Goal: Task Accomplishment & Management: Use online tool/utility

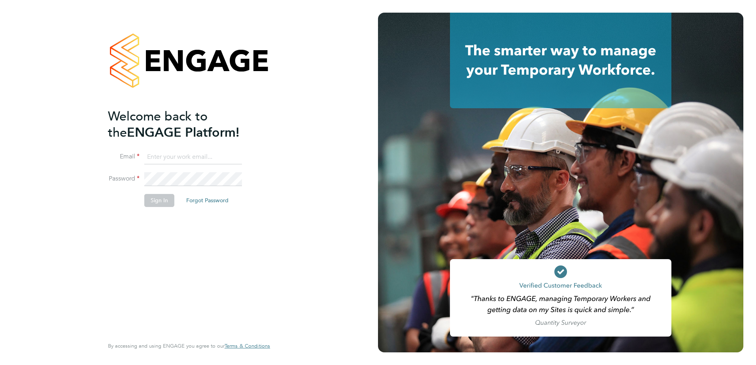
drag, startPoint x: 166, startPoint y: 156, endPoint x: 166, endPoint y: 161, distance: 4.7
click at [166, 156] on input at bounding box center [193, 157] width 98 height 14
type input "[PERSON_NAME][EMAIL_ADDRESS][PERSON_NAME][DOMAIN_NAME]"
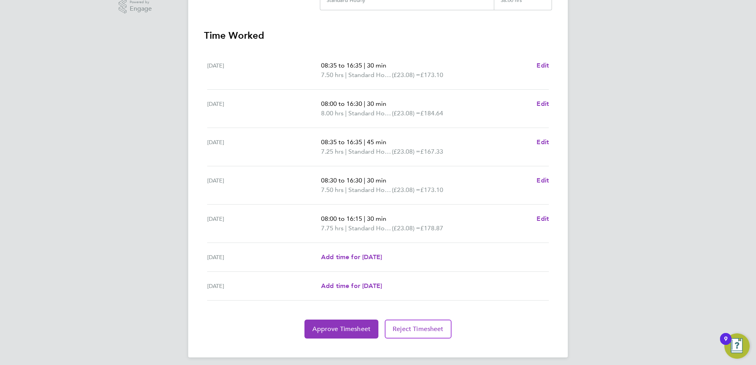
scroll to position [212, 0]
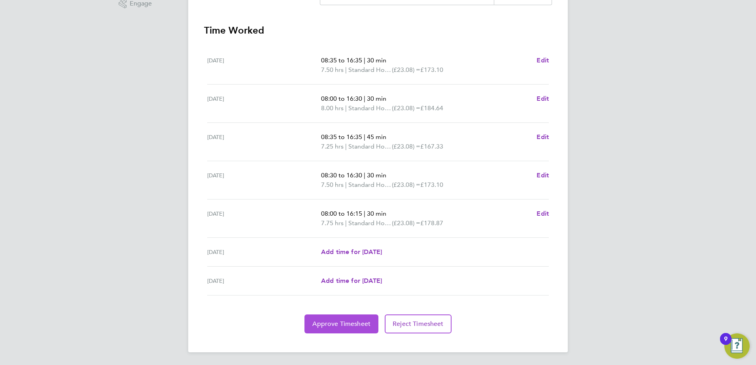
click at [356, 326] on span "Approve Timesheet" at bounding box center [341, 324] width 58 height 8
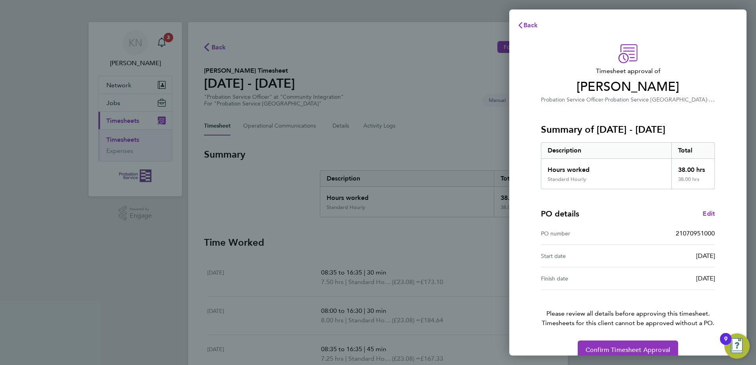
scroll to position [13, 0]
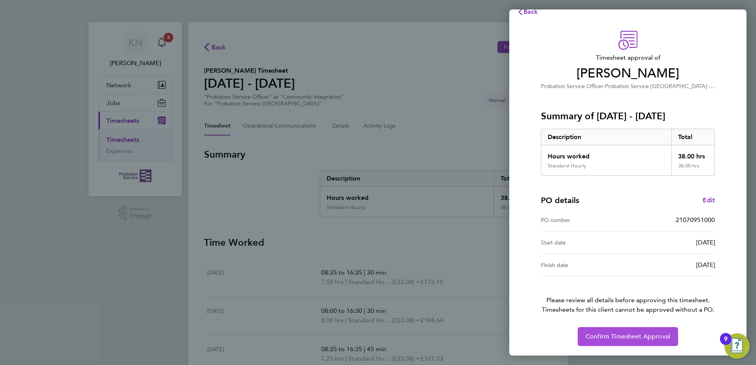
click at [646, 335] on span "Confirm Timesheet Approval" at bounding box center [627, 337] width 85 height 8
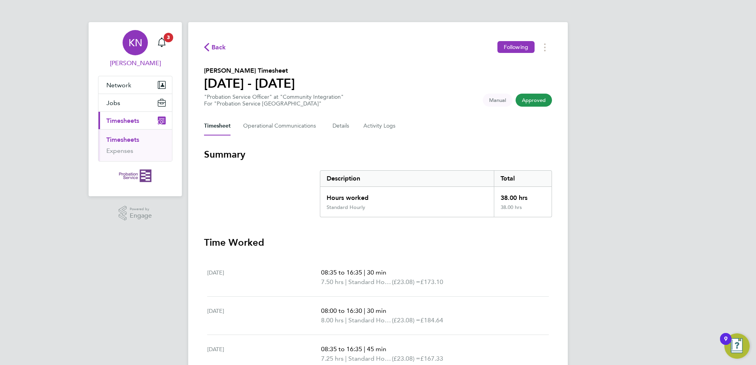
click at [130, 50] on div "KN" at bounding box center [134, 42] width 25 height 25
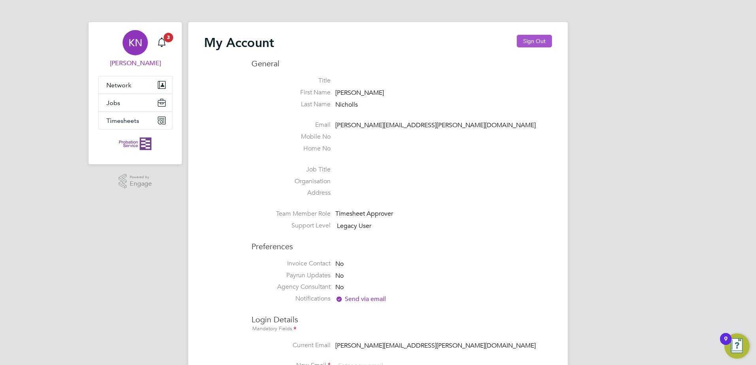
click at [526, 46] on button "Sign Out" at bounding box center [533, 41] width 35 height 13
